Goal: Task Accomplishment & Management: Use online tool/utility

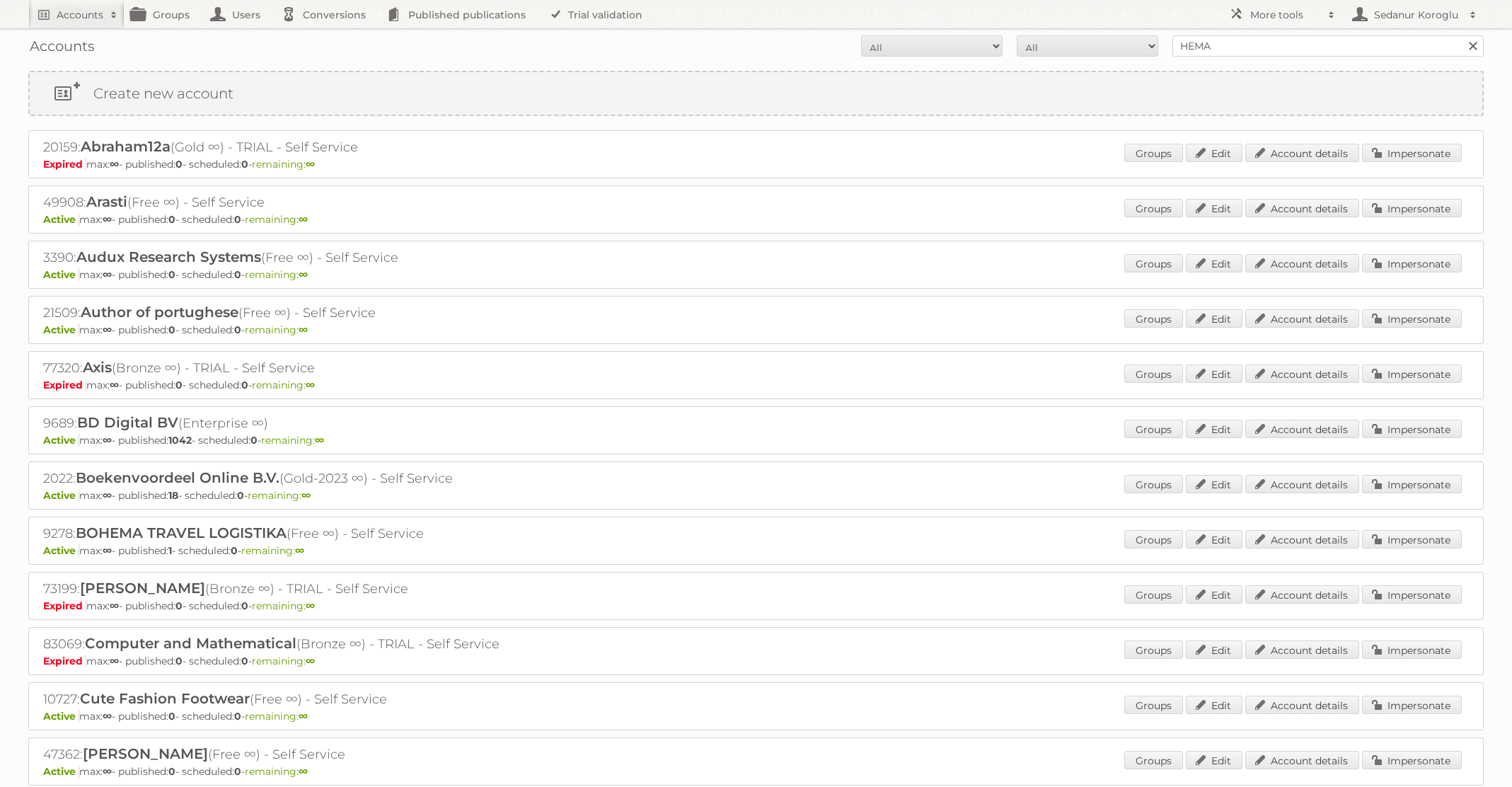
scroll to position [13, 0]
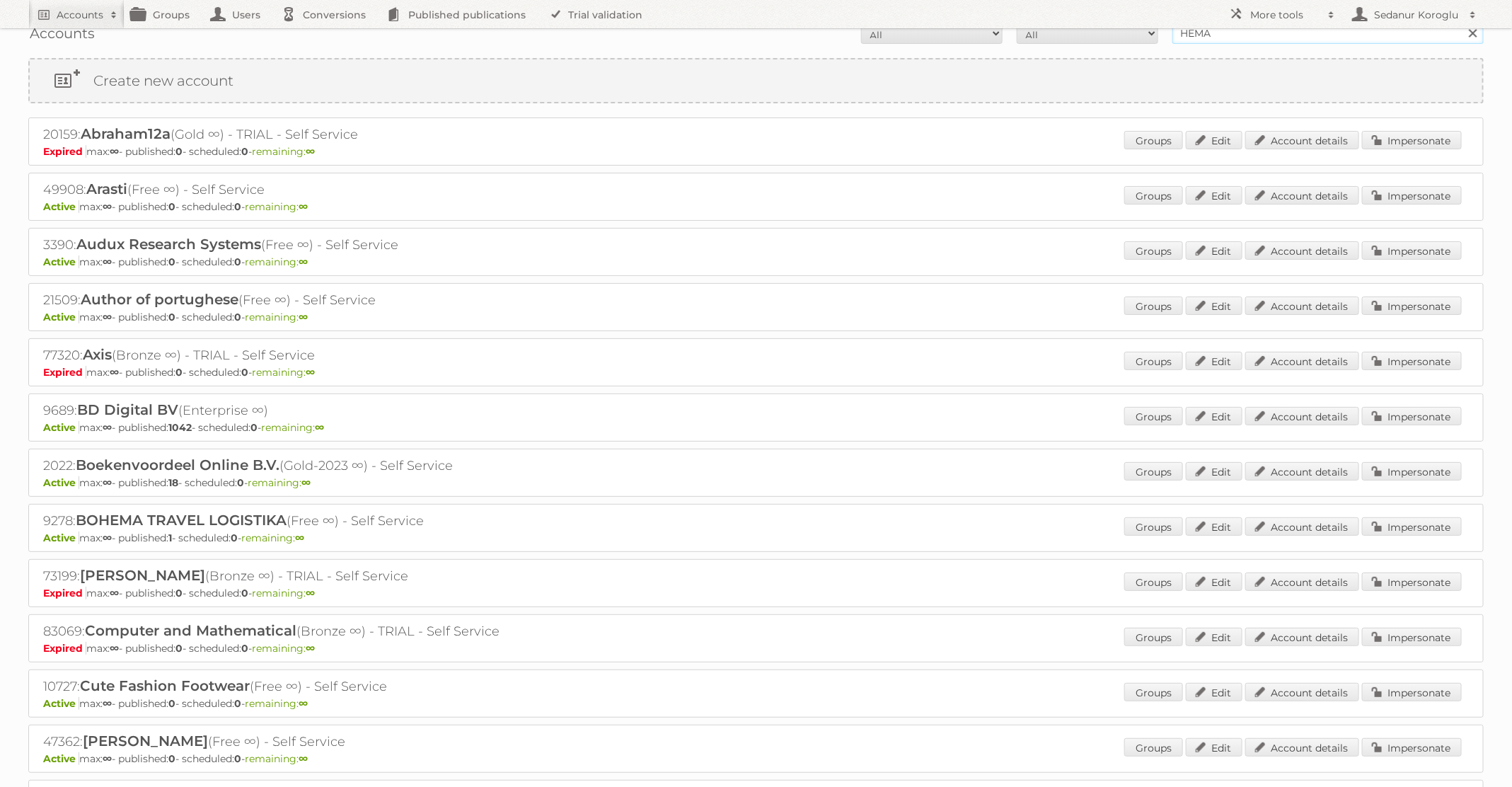
drag, startPoint x: 1271, startPoint y: 38, endPoint x: 1099, endPoint y: 38, distance: 172.0
click at [1099, 38] on form "All Active Expired Pending All Paid Trials Self service HEMA Search" at bounding box center [756, 33] width 1456 height 21
type input "seda koroglu"
click at [1463, 23] on input "Search" at bounding box center [1473, 33] width 21 height 21
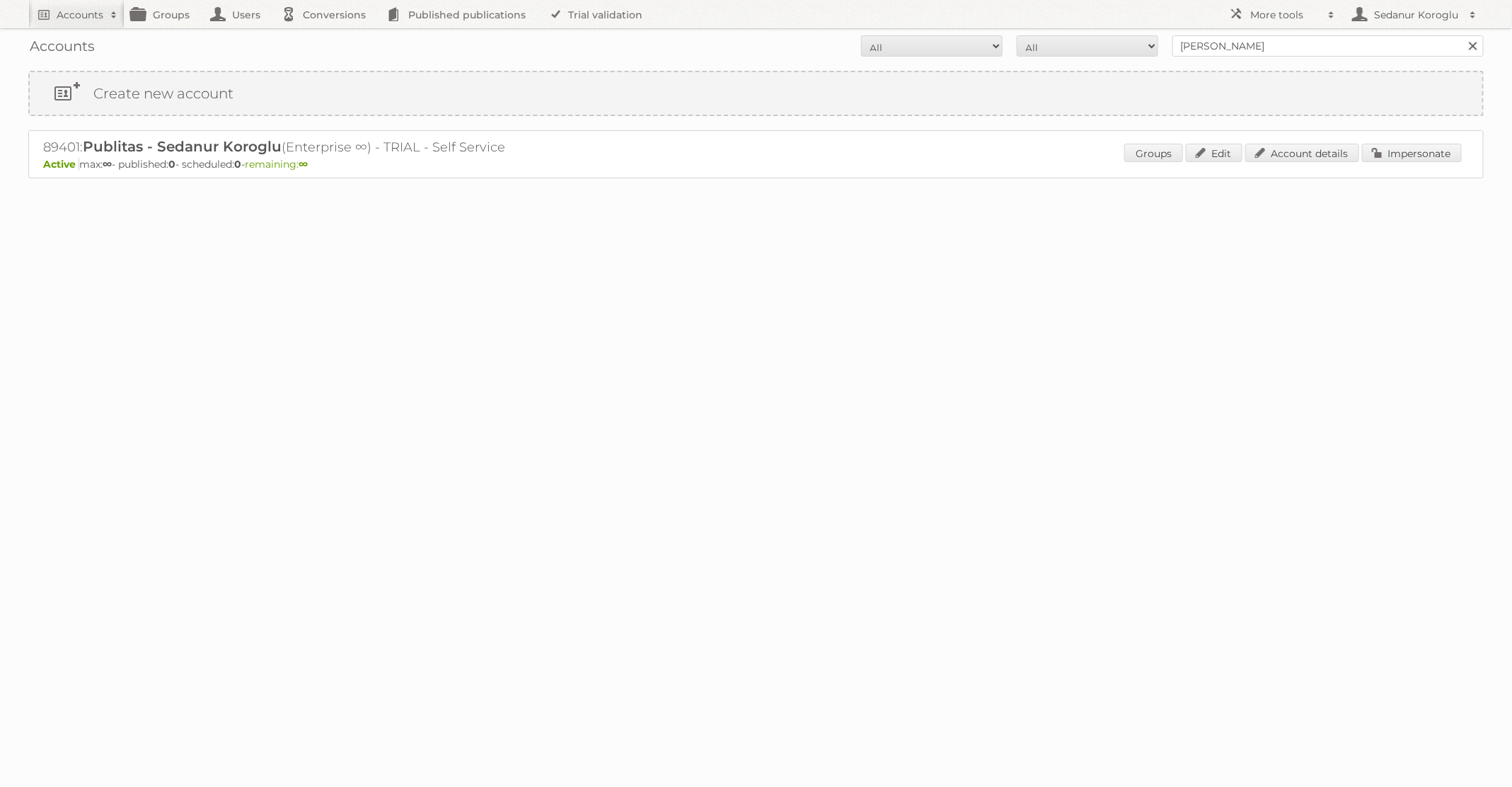
click at [1424, 162] on div "Groups Edit Account details Impersonate" at bounding box center [1293, 154] width 338 height 21
click at [1414, 153] on link "Impersonate" at bounding box center [1411, 153] width 100 height 19
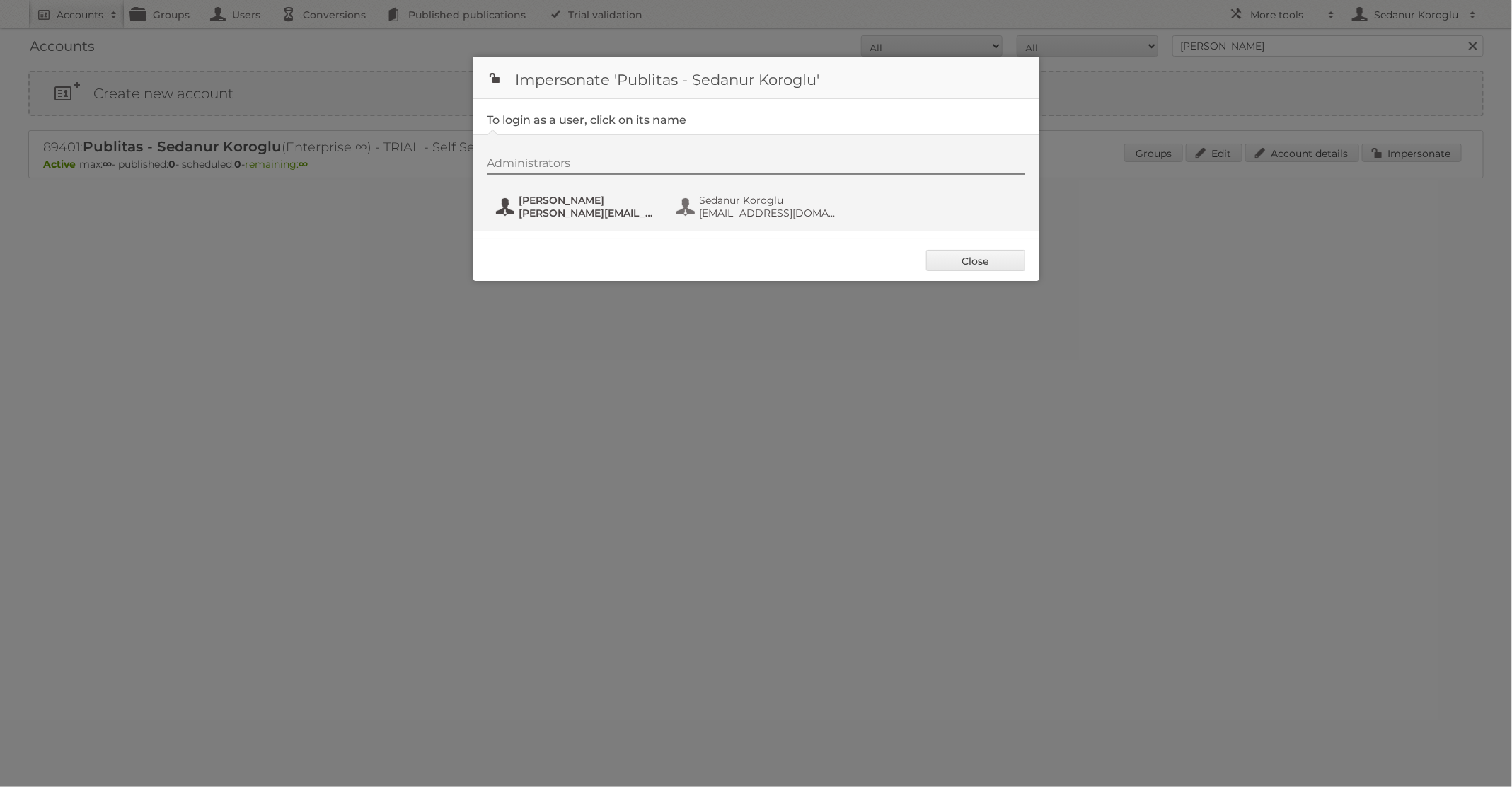
click at [568, 203] on span "[PERSON_NAME]" at bounding box center [587, 200] width 137 height 13
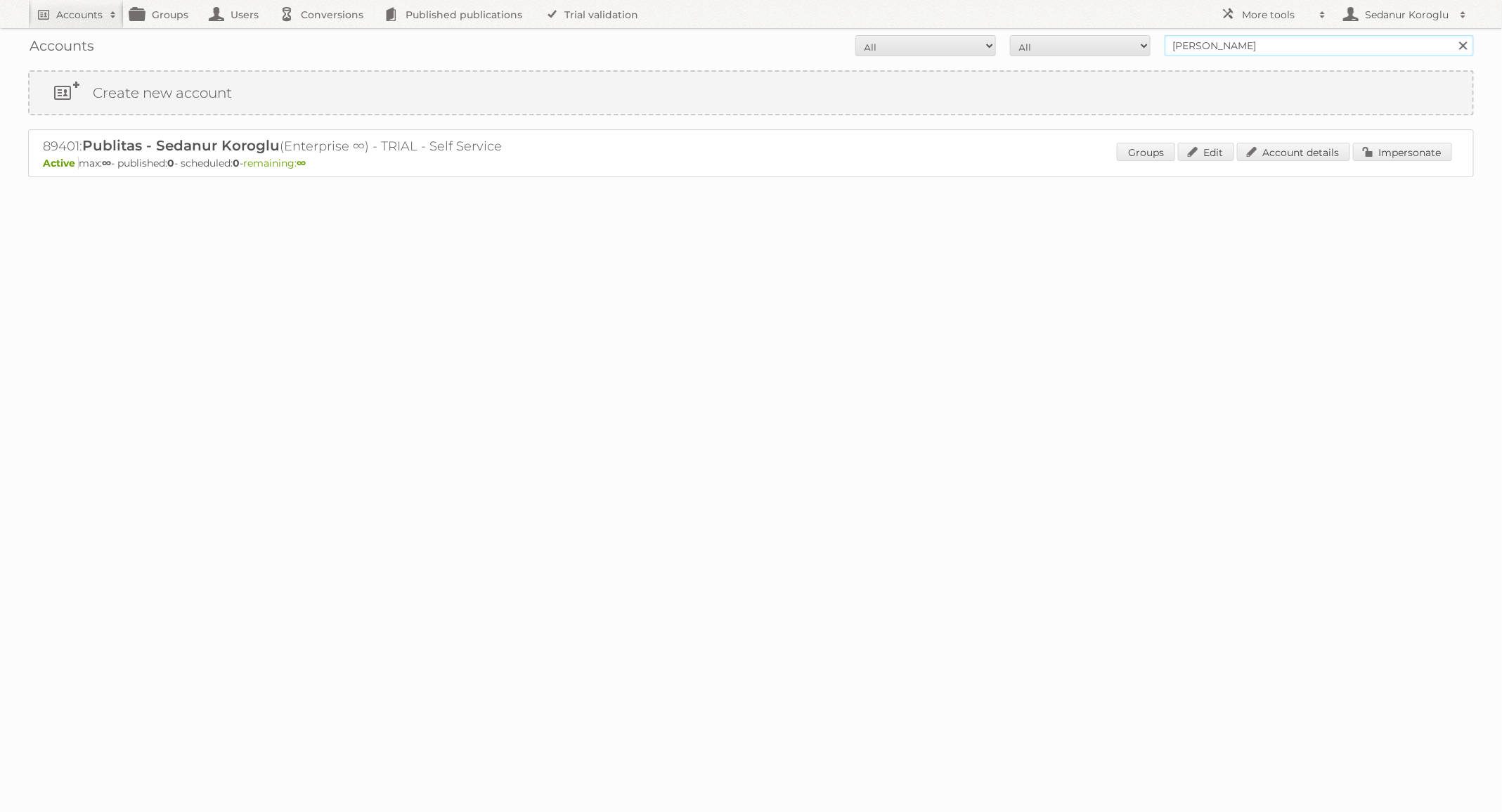
drag, startPoint x: 1242, startPoint y: 47, endPoint x: 1080, endPoint y: 47, distance: 162.0
click at [1080, 47] on form "All Active Expired Pending All Paid Trials Self service seda koroglu Search" at bounding box center [751, 46] width 1446 height 21
type input "Totaalbed"
click at [1453, 36] on input "Search" at bounding box center [1463, 46] width 21 height 21
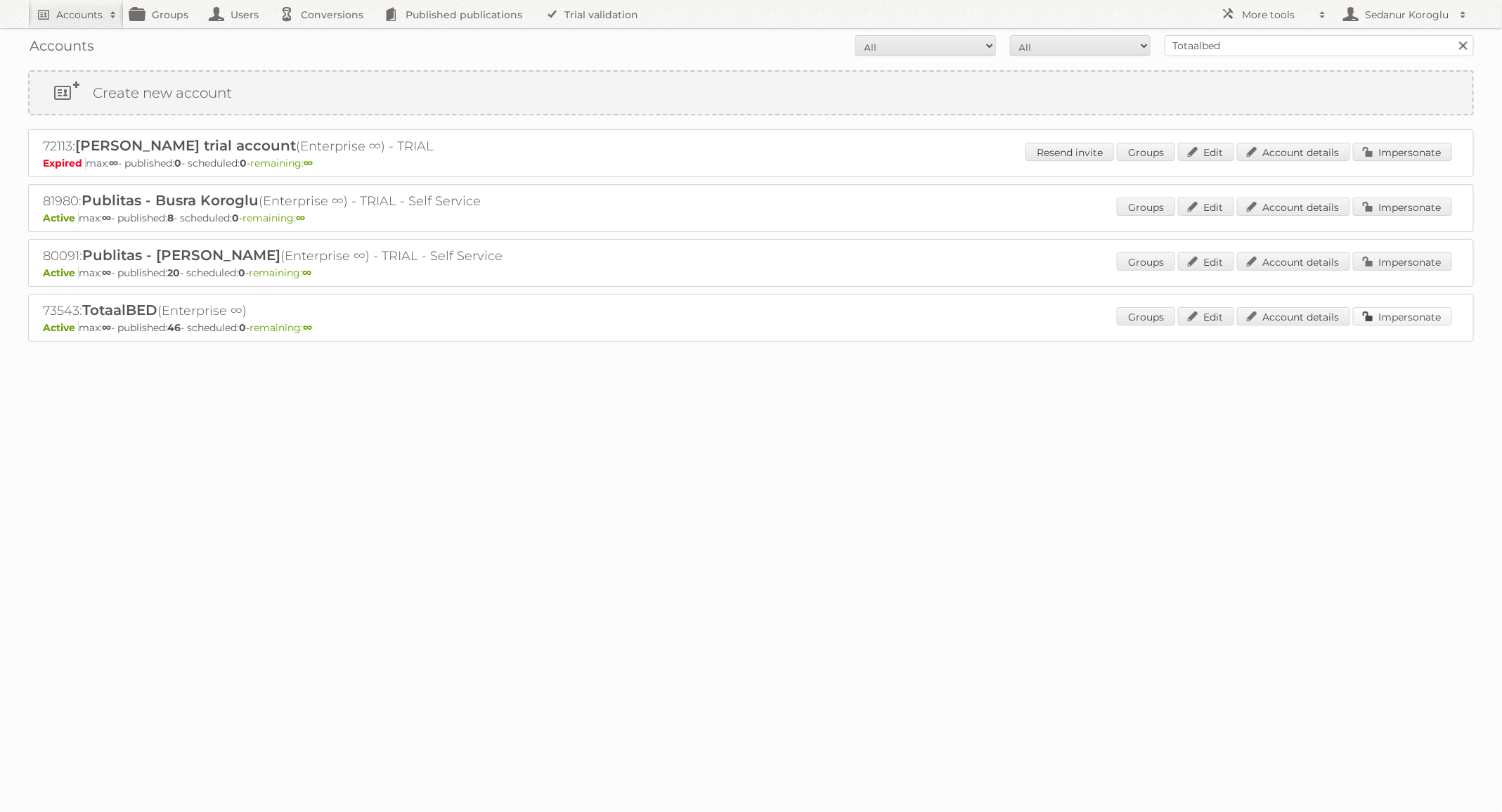
click at [1411, 313] on link "Impersonate" at bounding box center [1402, 317] width 99 height 19
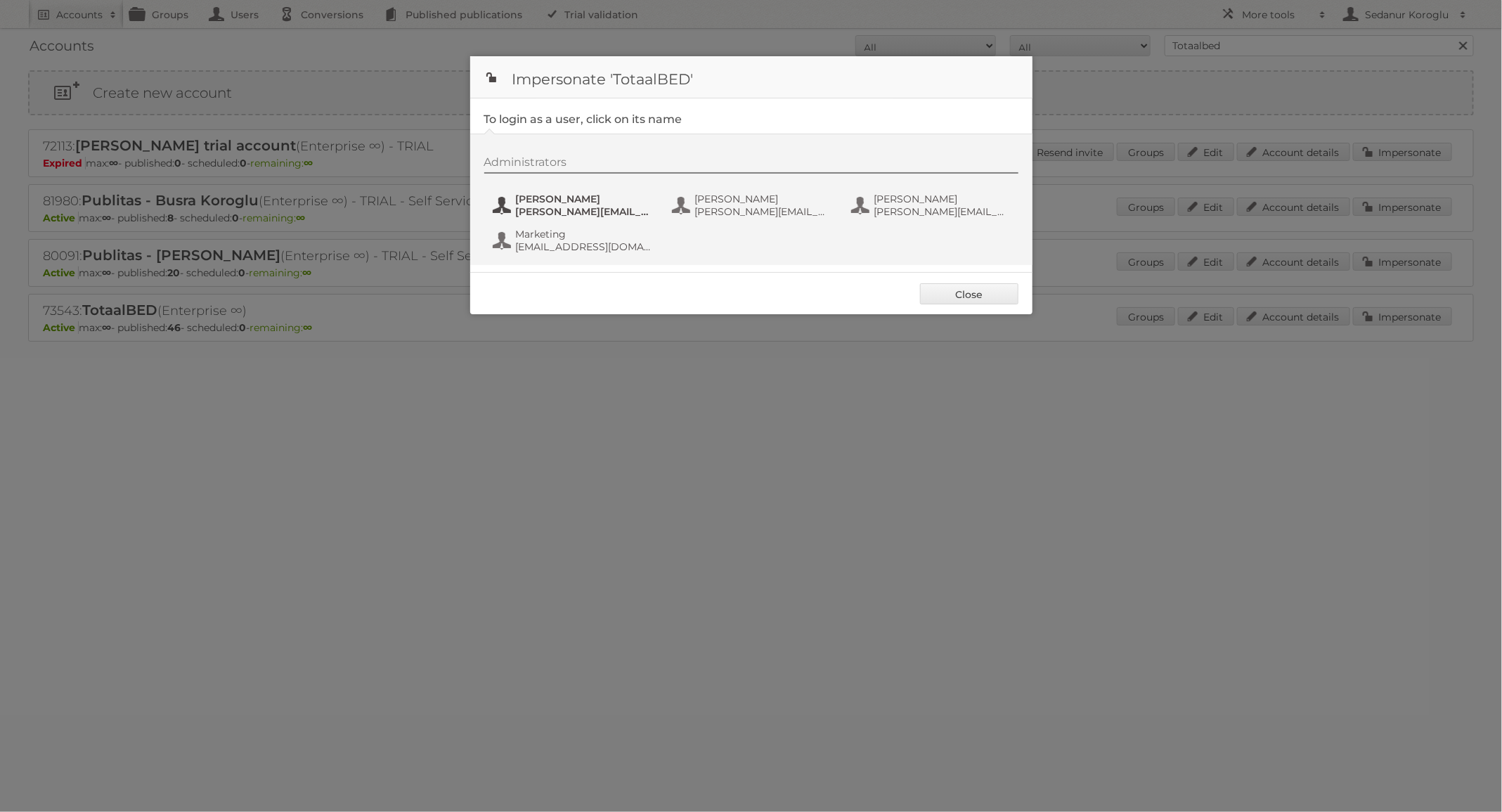
click at [574, 204] on span "[PERSON_NAME]" at bounding box center [583, 199] width 136 height 13
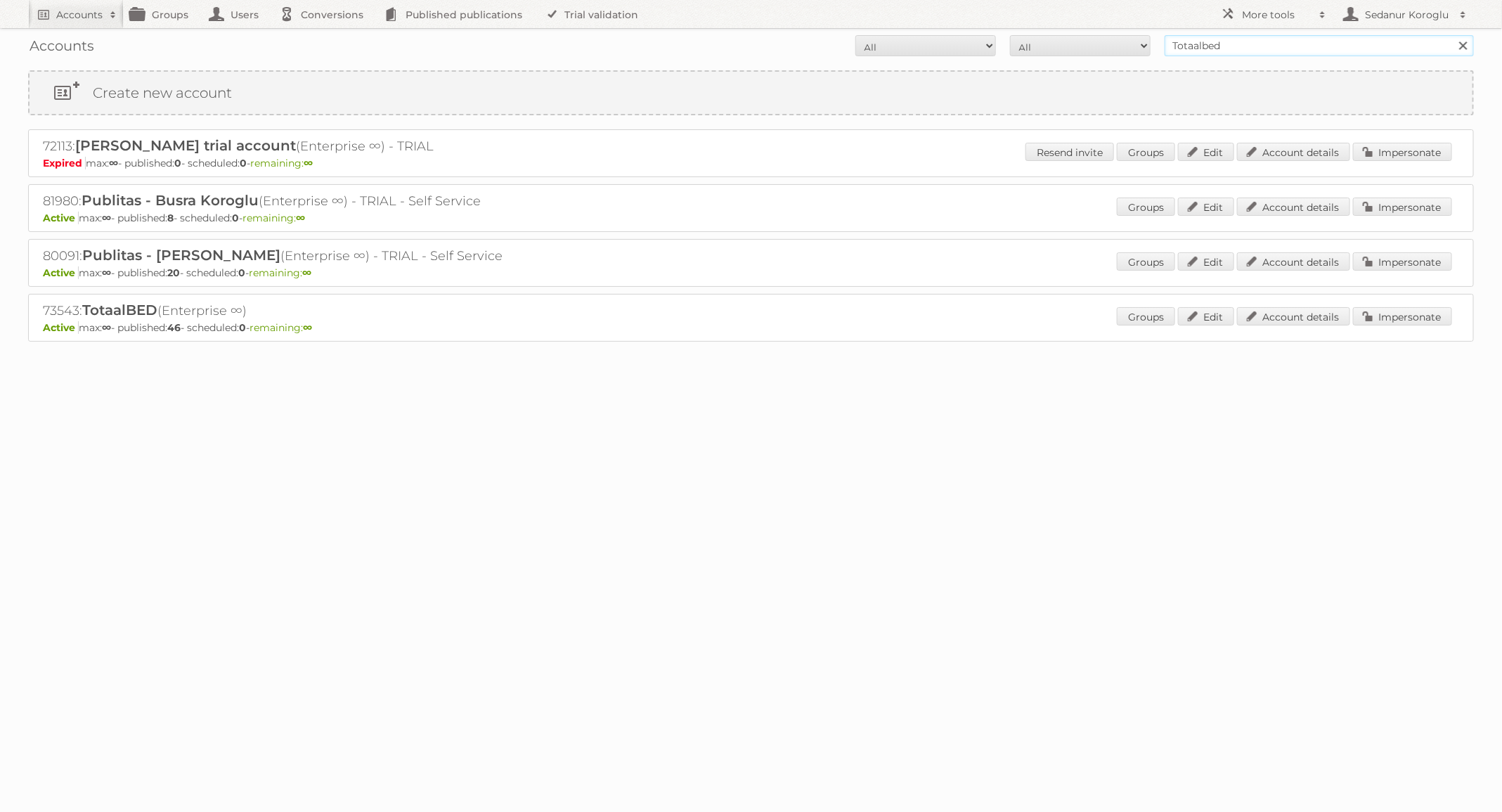
drag, startPoint x: 1235, startPoint y: 43, endPoint x: 1059, endPoint y: 36, distance: 176.1
click at [1060, 42] on form "All Active Expired Pending All Paid Trials Self service Totaalbed Search" at bounding box center [751, 46] width 1446 height 21
type input "Primera"
click at [1453, 36] on input "Search" at bounding box center [1463, 46] width 21 height 21
click at [1424, 154] on link "Impersonate" at bounding box center [1402, 152] width 99 height 19
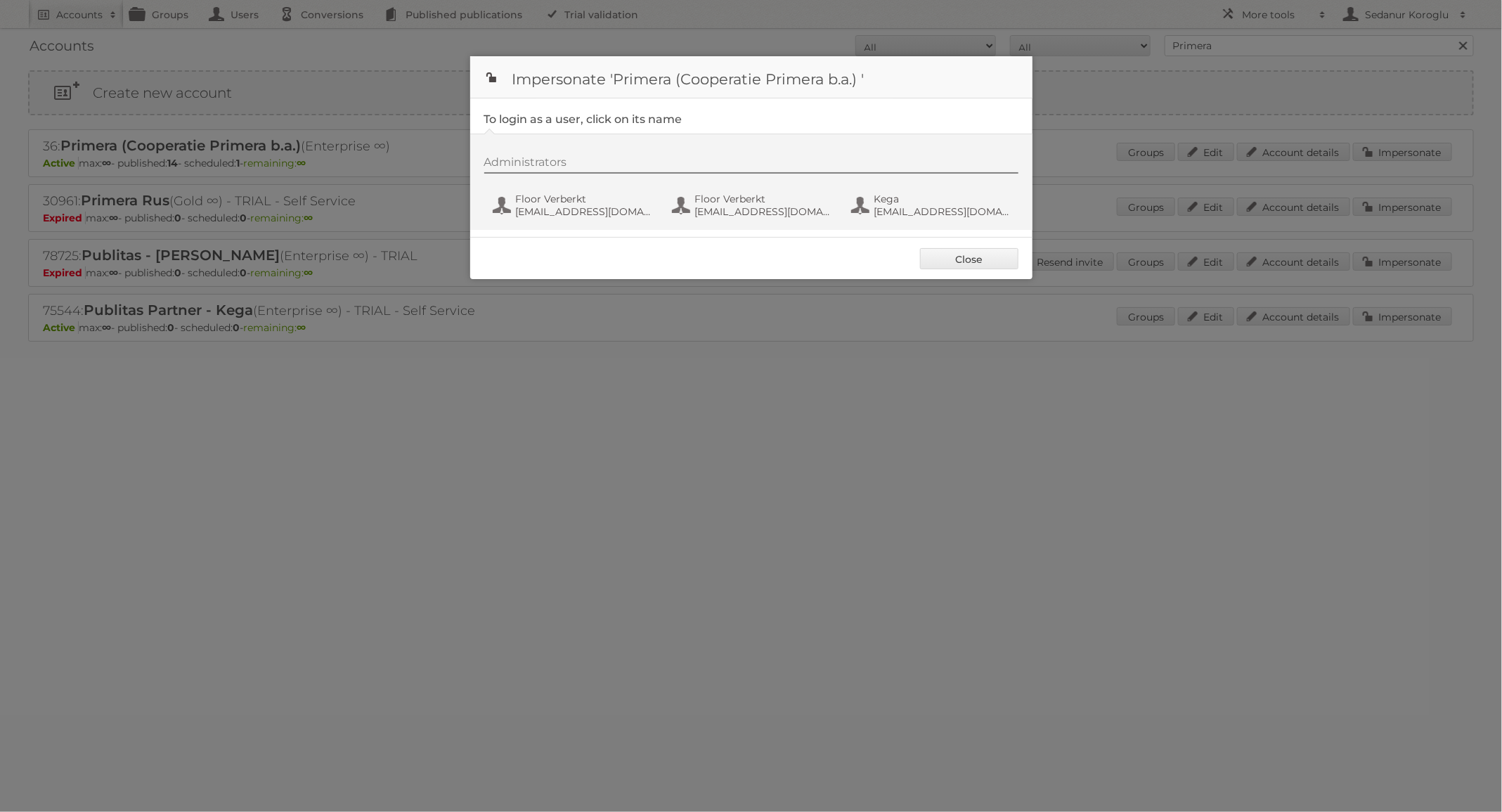
click at [619, 221] on div "Administrators Floor Verberkt marketing@primera.nl Floor Verberkt fverberkt@pri…" at bounding box center [759, 190] width 549 height 68
click at [603, 211] on span "marketing@primera.nl" at bounding box center [583, 211] width 136 height 13
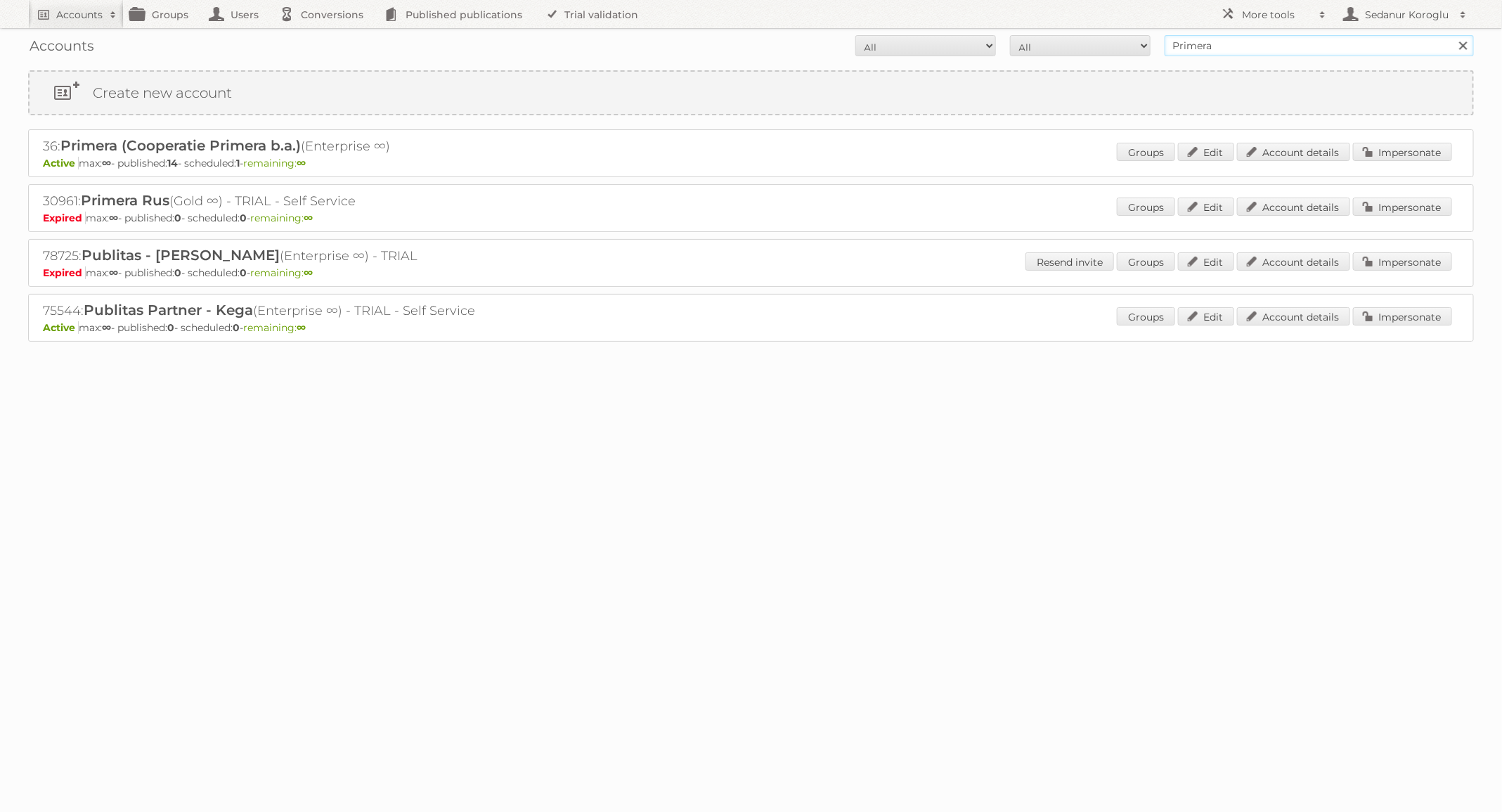
drag, startPoint x: 1227, startPoint y: 47, endPoint x: 1105, endPoint y: 46, distance: 122.0
click at [1105, 47] on form "All Active Expired Pending All Paid Trials Self service Primera Search" at bounding box center [751, 46] width 1446 height 21
type input "d"
type input "[PERSON_NAME]"
click at [1453, 36] on input "Search" at bounding box center [1463, 46] width 21 height 21
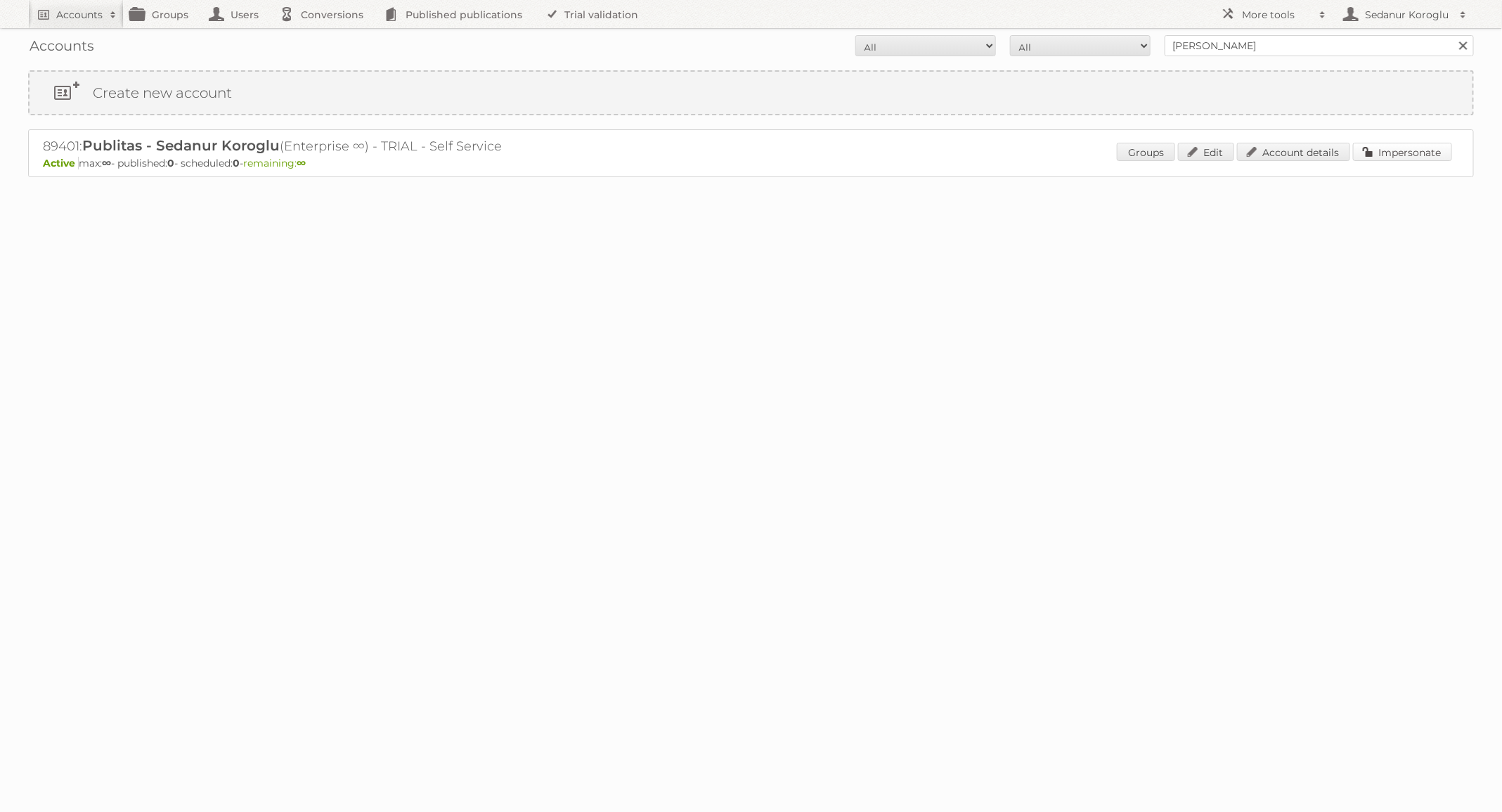
click at [1398, 147] on link "Impersonate" at bounding box center [1402, 152] width 99 height 19
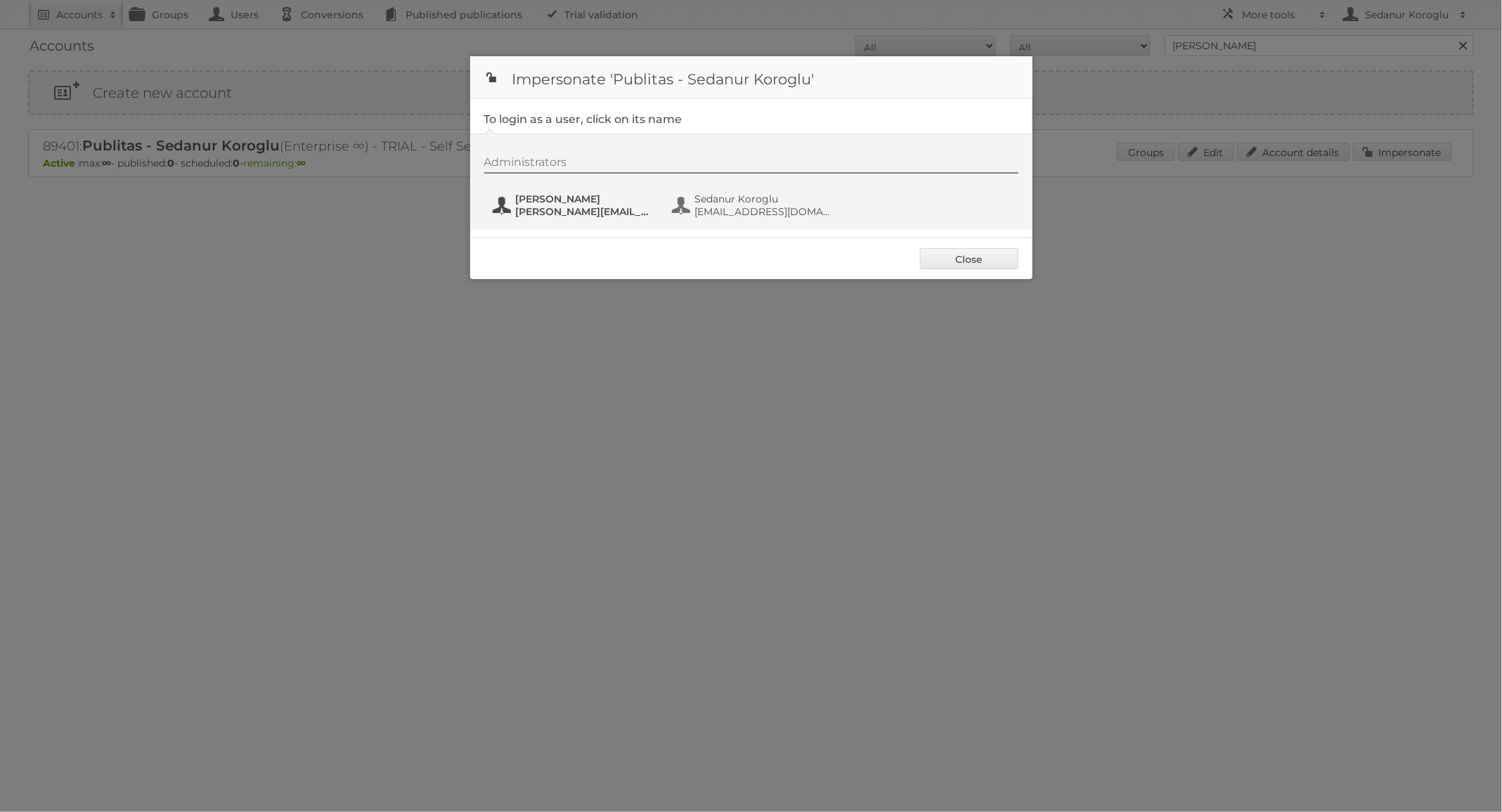
click at [559, 212] on span "s.koroglu@publitas.com" at bounding box center [583, 211] width 136 height 13
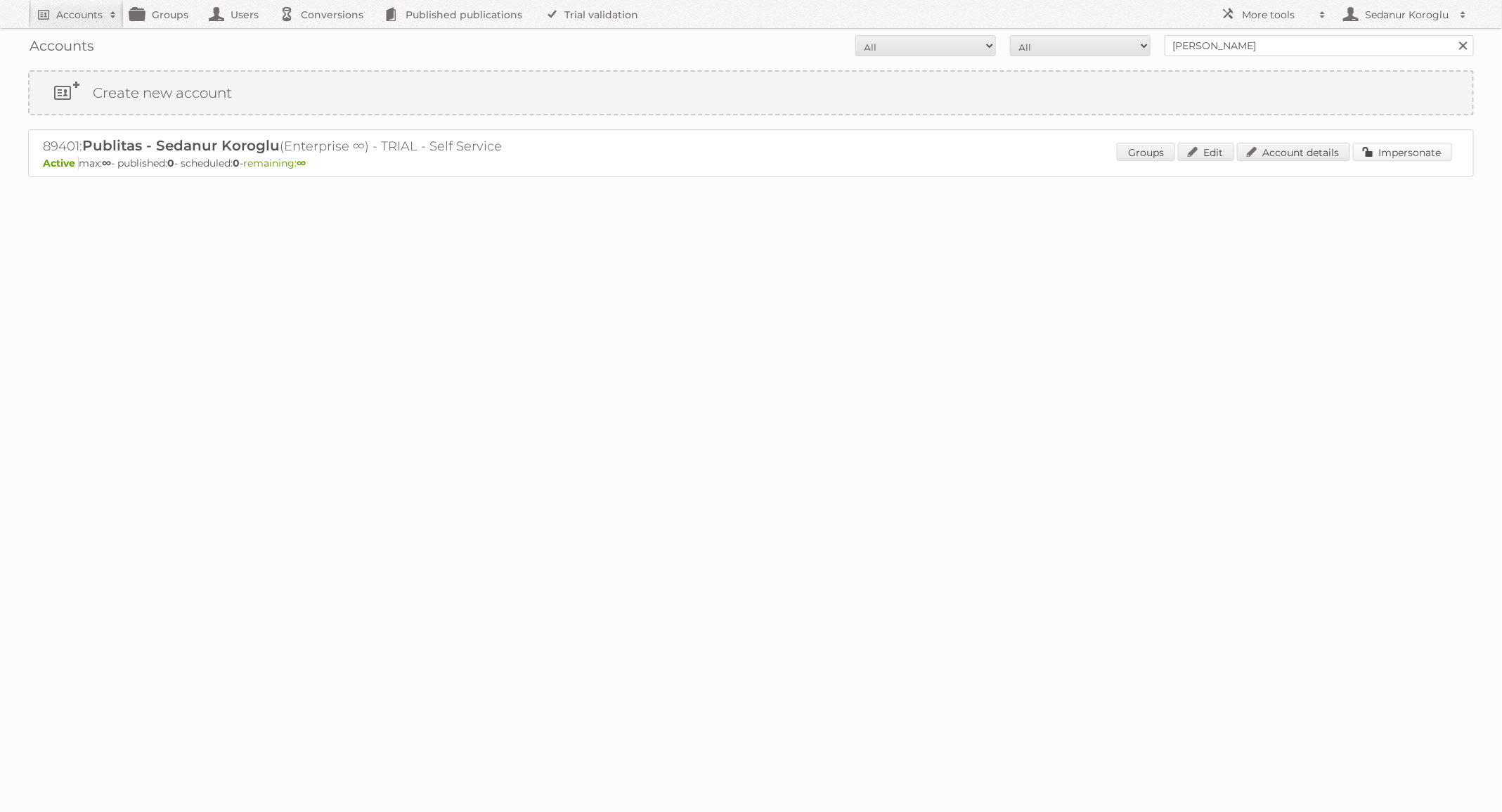
click at [1413, 143] on link "Impersonate" at bounding box center [1402, 152] width 99 height 19
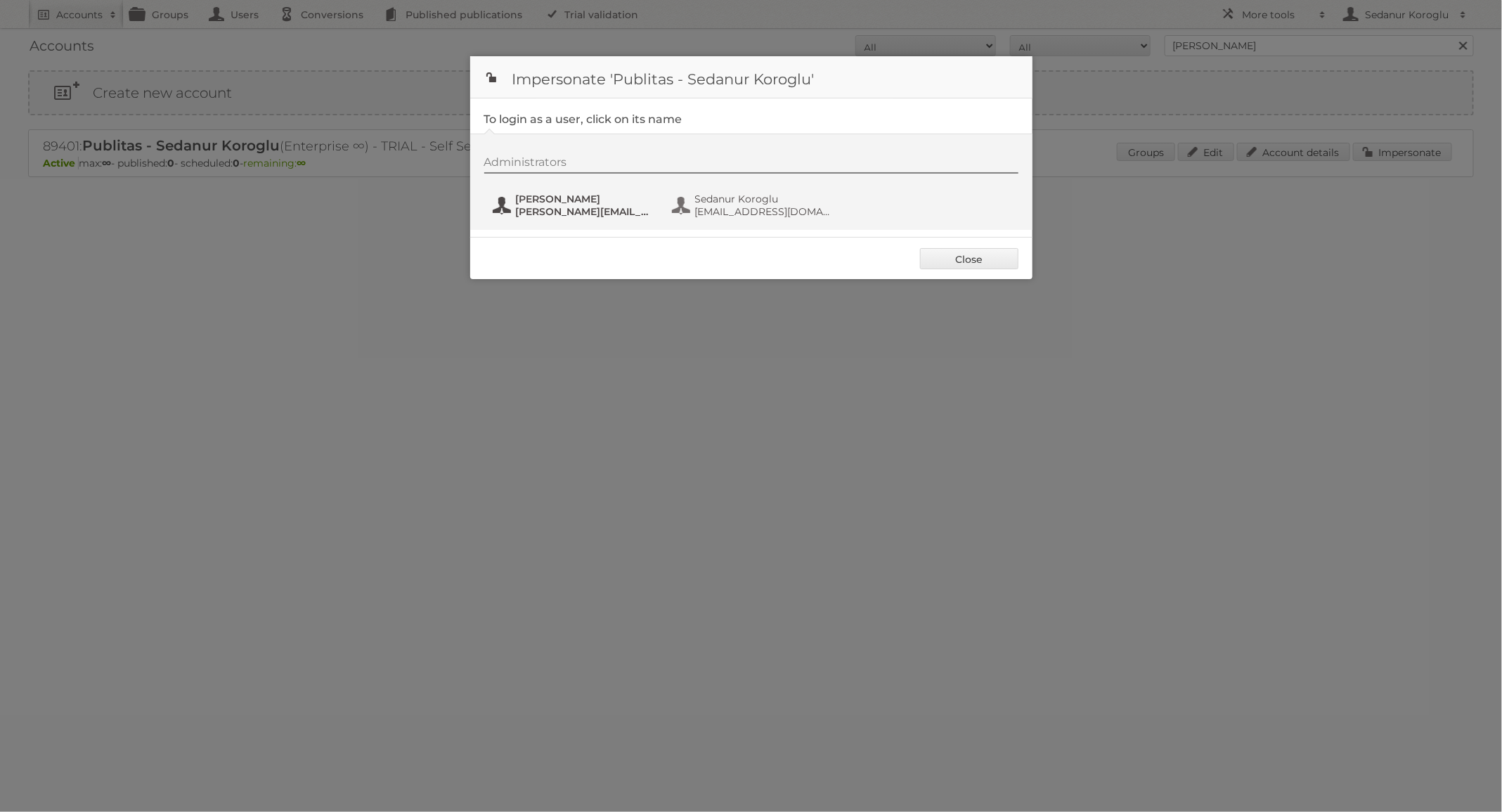
click at [526, 202] on span "[PERSON_NAME]" at bounding box center [583, 199] width 136 height 13
